Goal: Task Accomplishment & Management: Manage account settings

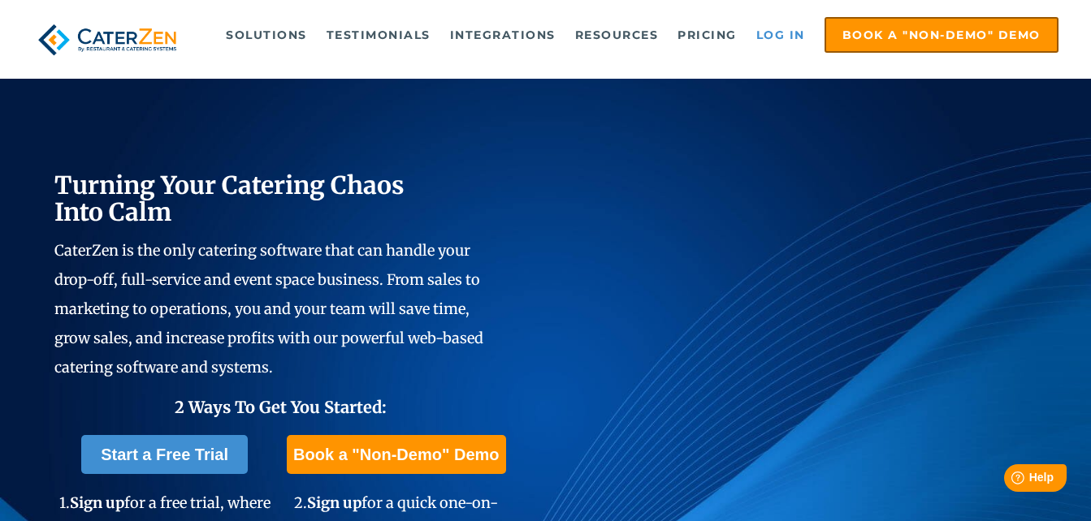
click at [769, 43] on link "Log in" at bounding box center [780, 35] width 65 height 32
click at [777, 32] on link "Log in" at bounding box center [780, 35] width 65 height 32
click at [780, 36] on link "Log in" at bounding box center [780, 35] width 65 height 32
